Goal: Information Seeking & Learning: Learn about a topic

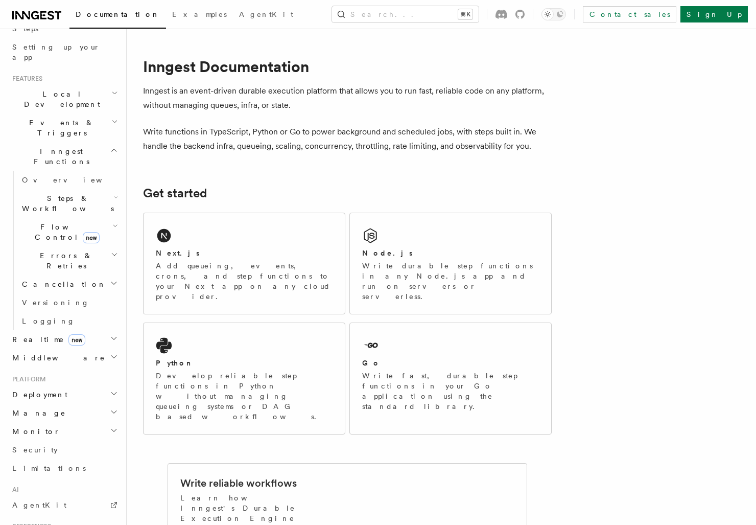
scroll to position [203, 0]
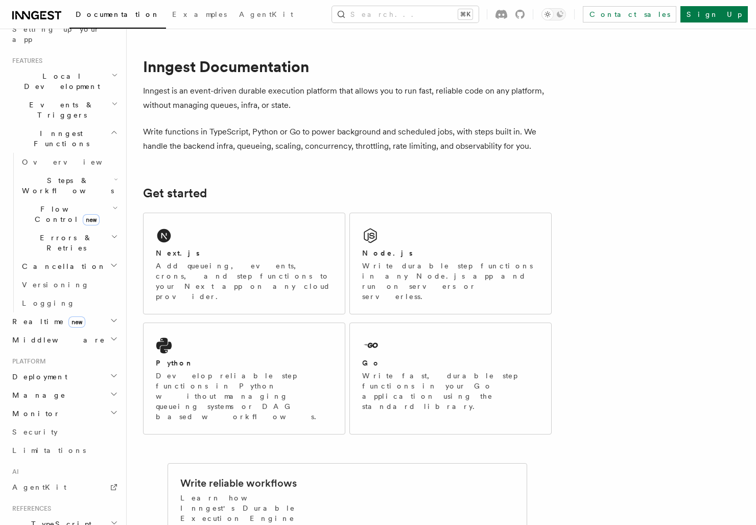
click at [112, 204] on icon "button" at bounding box center [115, 208] width 6 height 8
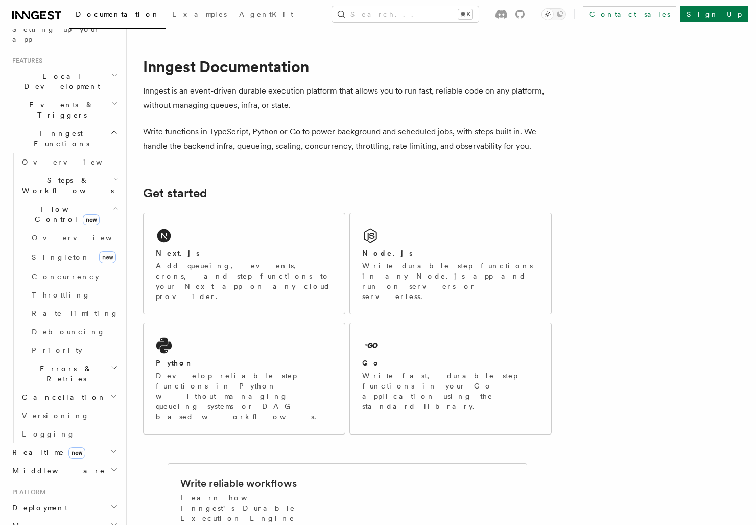
click at [429, 25] on div "Documentation Examples AgentKit Search... ⌘K Contact sales Sign Up" at bounding box center [378, 14] width 756 height 29
click at [429, 22] on div "Documentation Examples AgentKit Search... ⌘K Contact sales Sign Up" at bounding box center [378, 14] width 756 height 29
click at [404, 26] on div "Documentation Examples AgentKit Search... ⌘K Contact sales Sign Up" at bounding box center [378, 14] width 756 height 29
click at [397, 13] on button "Search... ⌘K" at bounding box center [405, 14] width 147 height 16
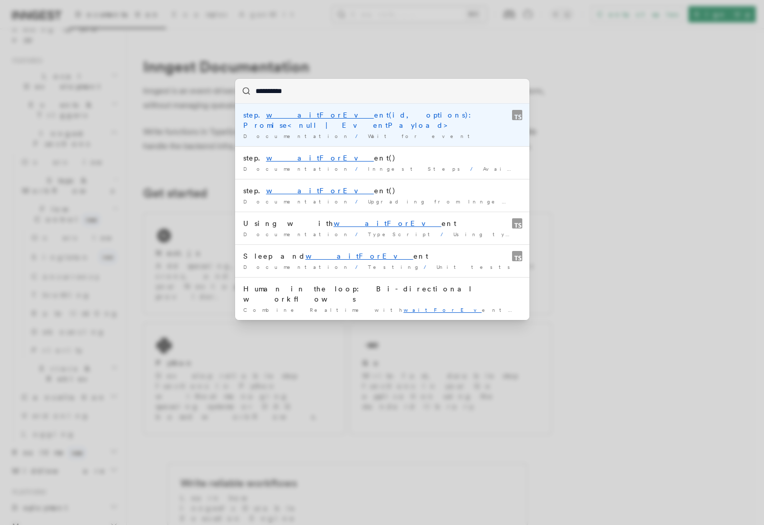
type input "**********"
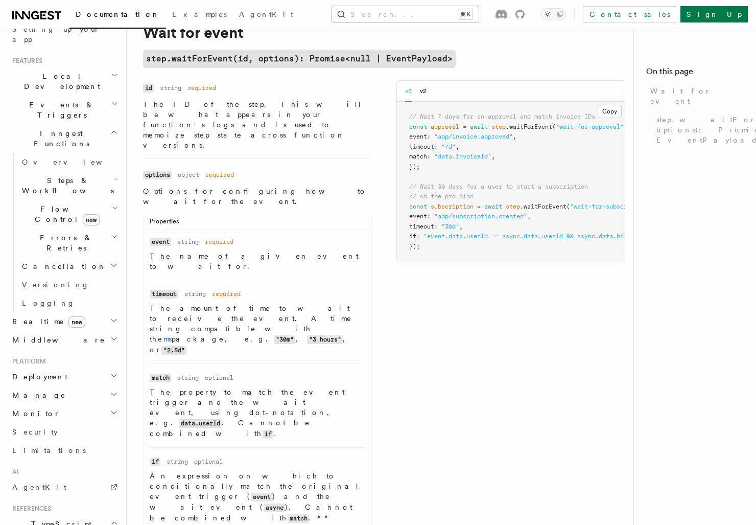
scroll to position [45, 0]
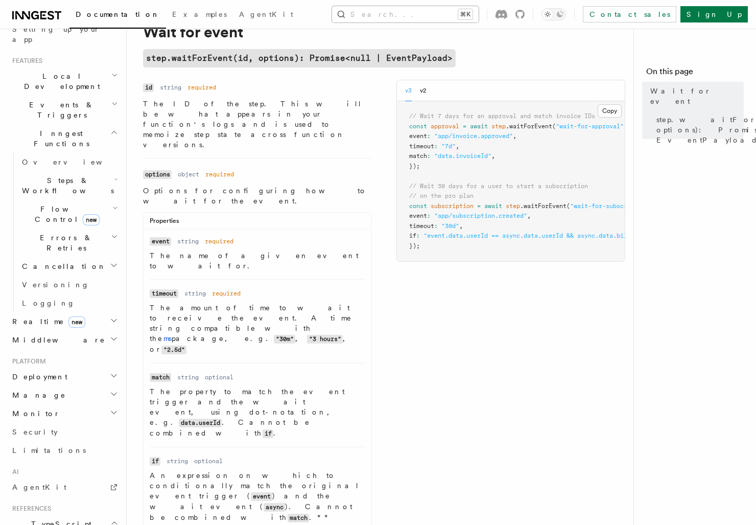
click at [388, 17] on button "Search... ⌘K" at bounding box center [405, 14] width 147 height 16
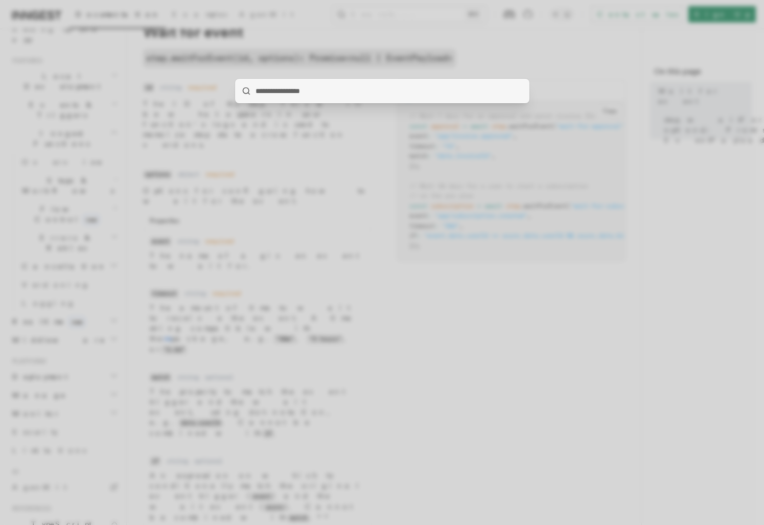
click at [393, 309] on div at bounding box center [382, 262] width 764 height 525
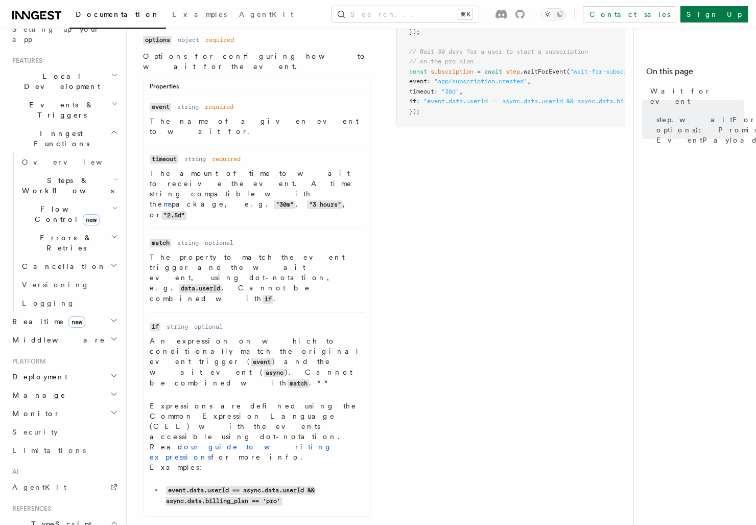
scroll to position [0, 0]
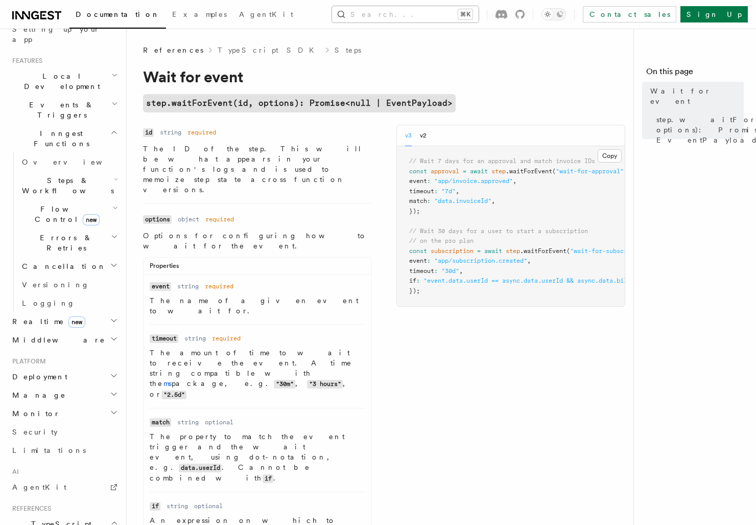
click at [448, 12] on button "Search... ⌘K" at bounding box center [405, 14] width 147 height 16
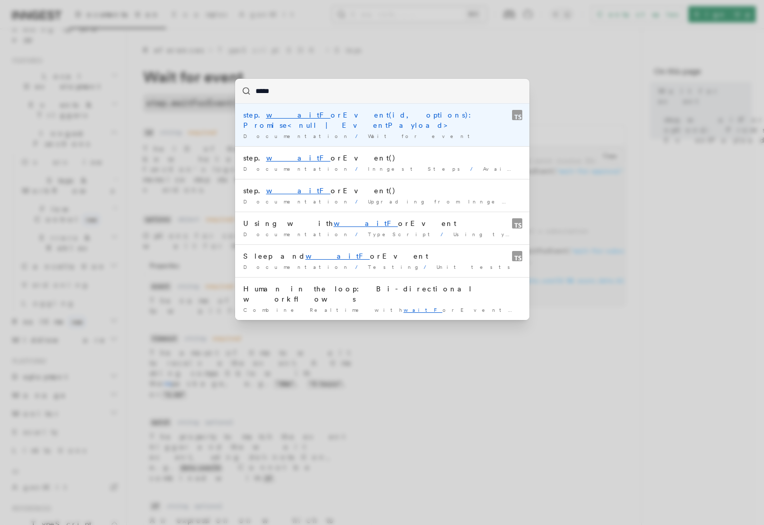
type input "****"
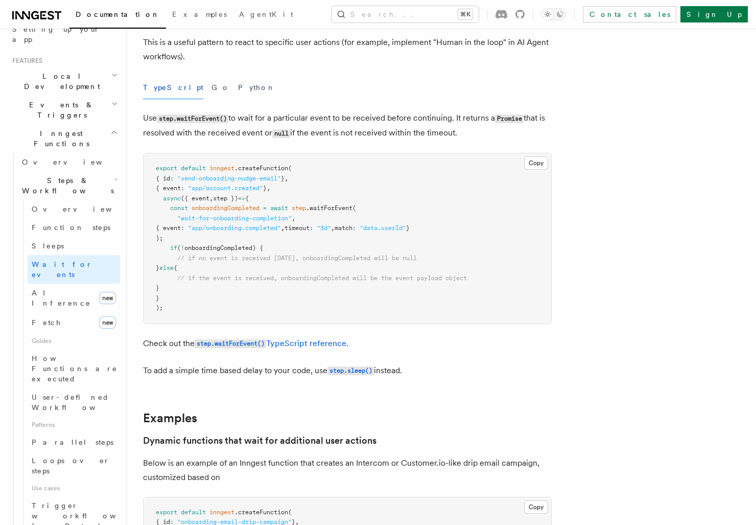
scroll to position [293, 0]
